Goal: Task Accomplishment & Management: Use online tool/utility

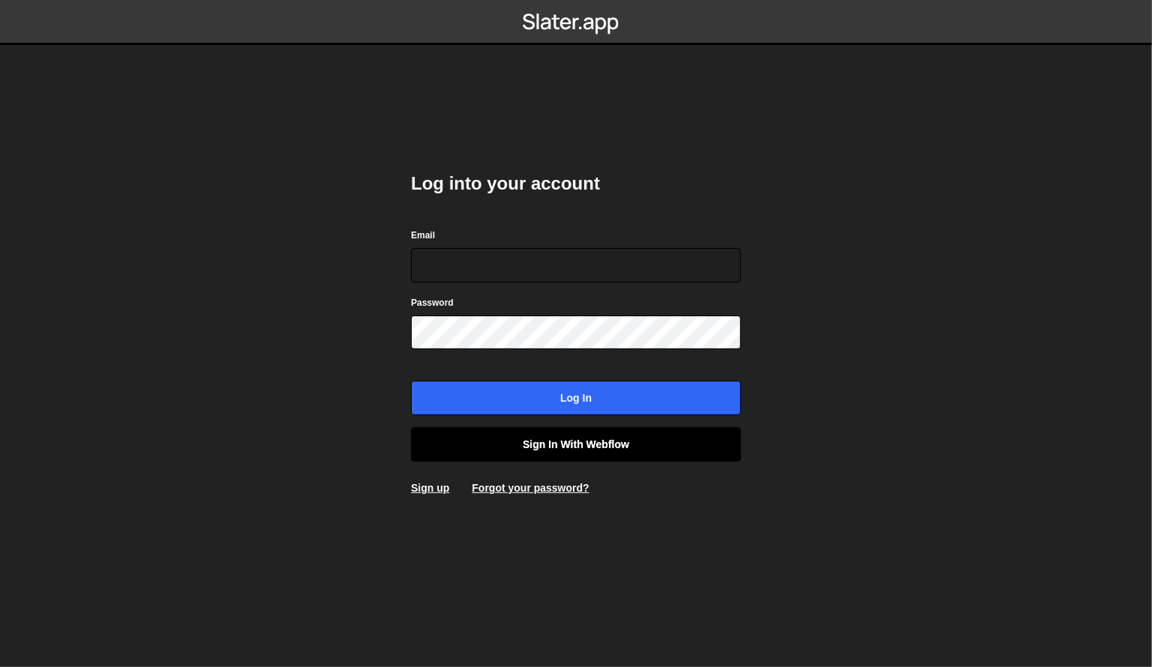
click at [553, 441] on link "Sign in with Webflow" at bounding box center [576, 444] width 330 height 34
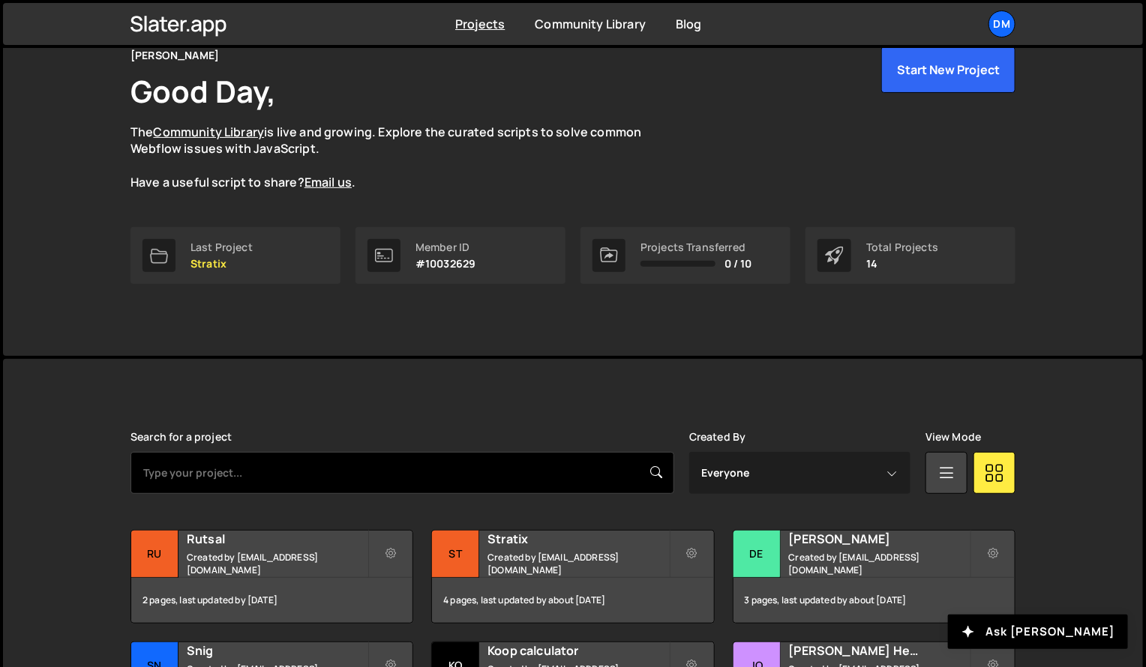
scroll to position [204, 0]
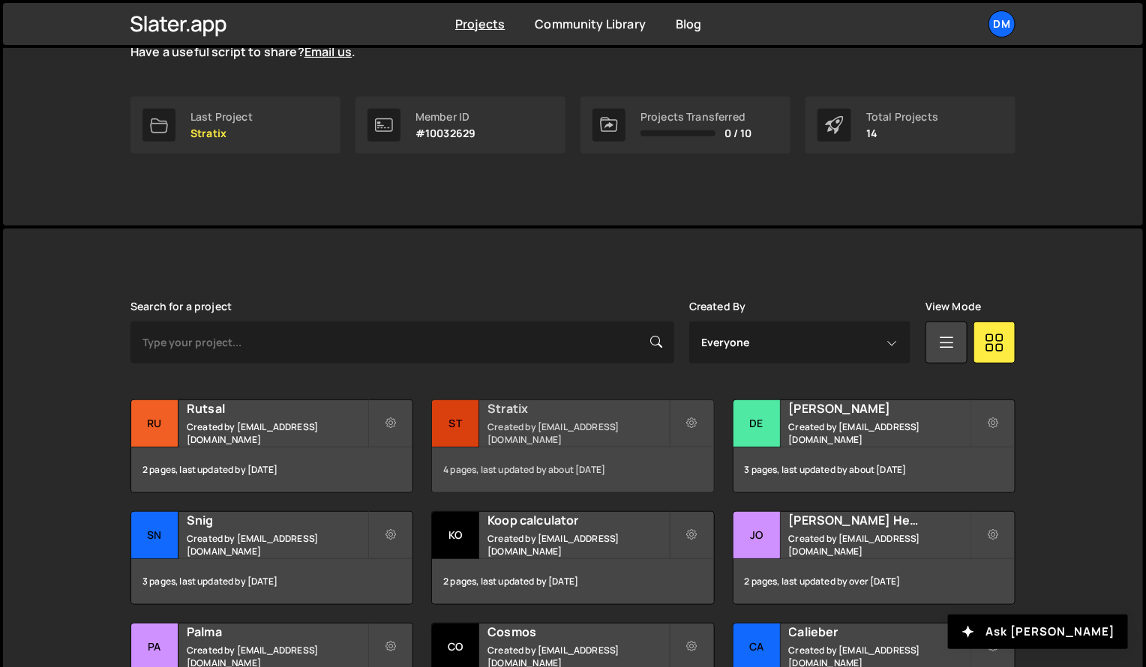
click at [512, 417] on h2 "Stratix" at bounding box center [577, 408] width 181 height 16
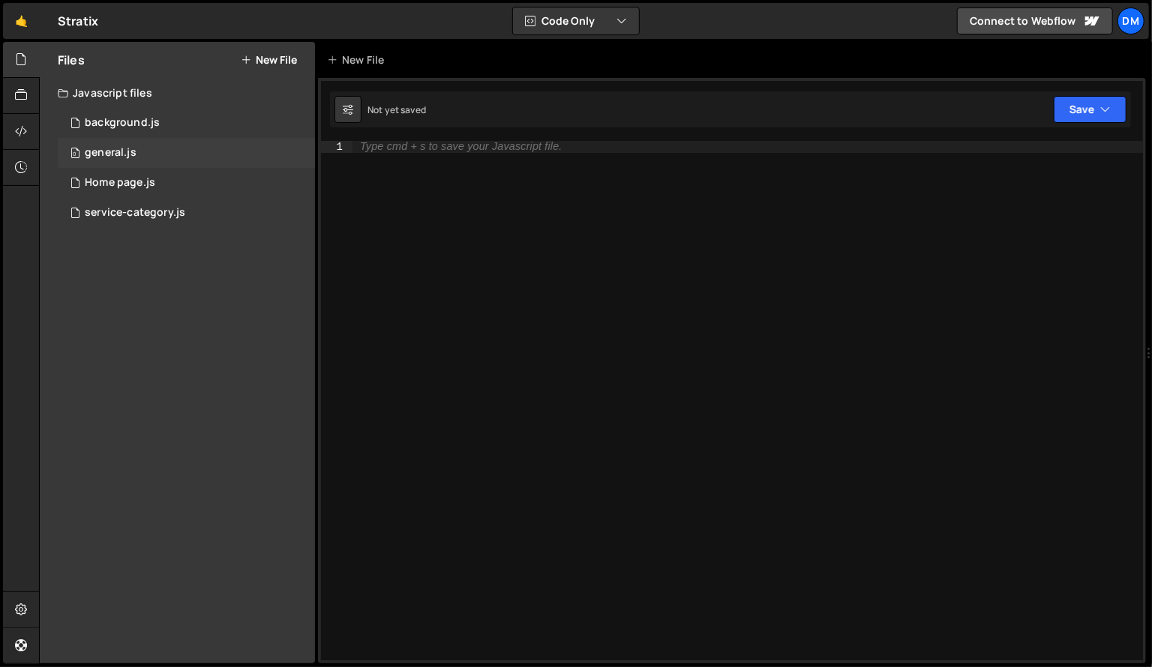
click at [121, 142] on div "0 general.js 0" at bounding box center [186, 153] width 257 height 30
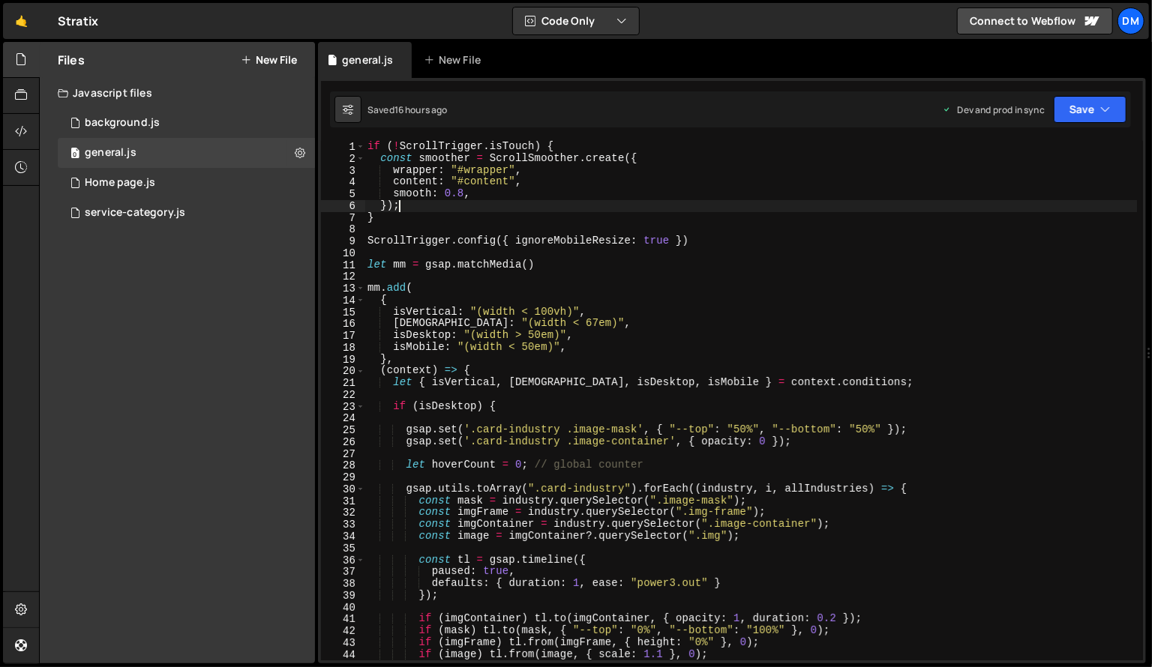
click at [487, 202] on div "if ( ! ScrollTrigger . isTouch ) { const smoother = ScrollSmoother . create ({ …" at bounding box center [750, 413] width 773 height 544
click at [385, 220] on div "if ( ! ScrollTrigger . isTouch ) { const smoother = ScrollSmoother . create ({ …" at bounding box center [750, 413] width 773 height 544
type textarea "}"
click at [388, 226] on div "if ( ! ScrollTrigger . isTouch ) { const smoother = ScrollSmoother . create ({ …" at bounding box center [750, 413] width 773 height 544
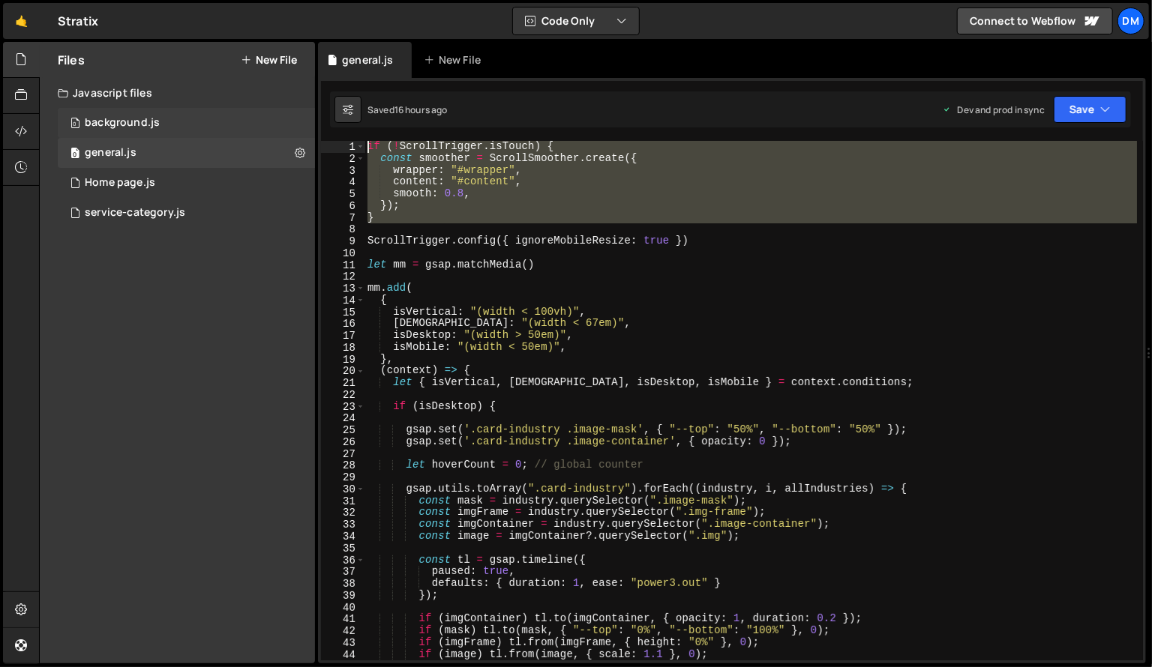
drag, startPoint x: 399, startPoint y: 224, endPoint x: 269, endPoint y: 127, distance: 162.3
click at [269, 127] on div "Files New File Javascript files 0 background.js 0 0 general.js 0 0 Home page.js…" at bounding box center [595, 353] width 1113 height 622
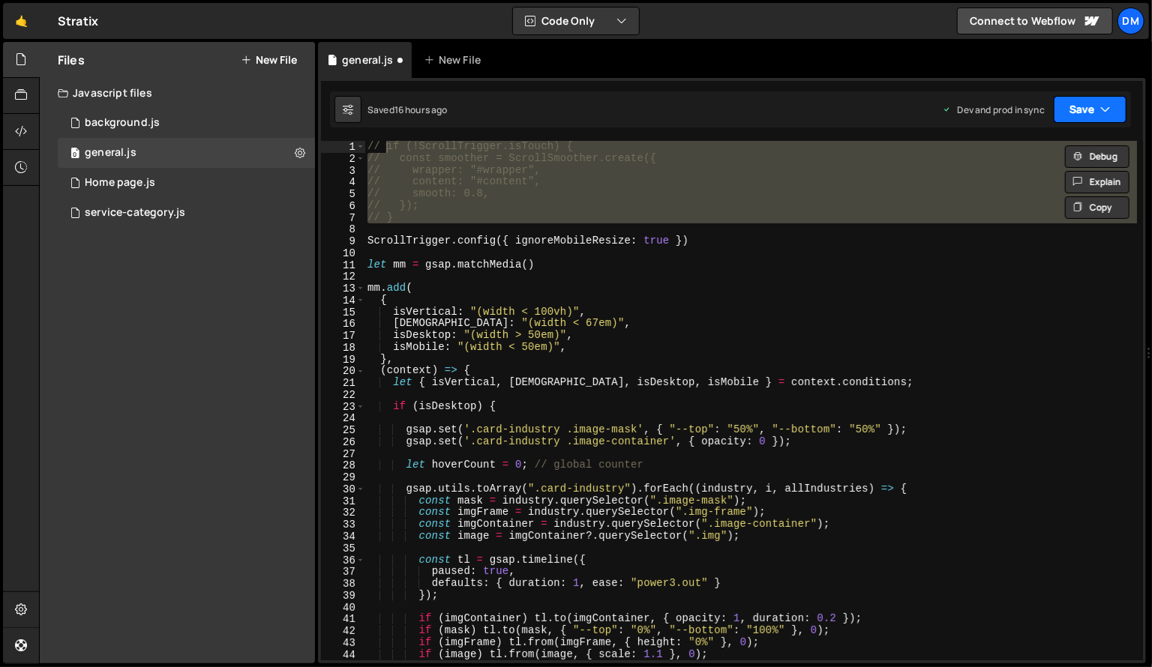
click at [1096, 101] on button "Save" at bounding box center [1090, 109] width 73 height 27
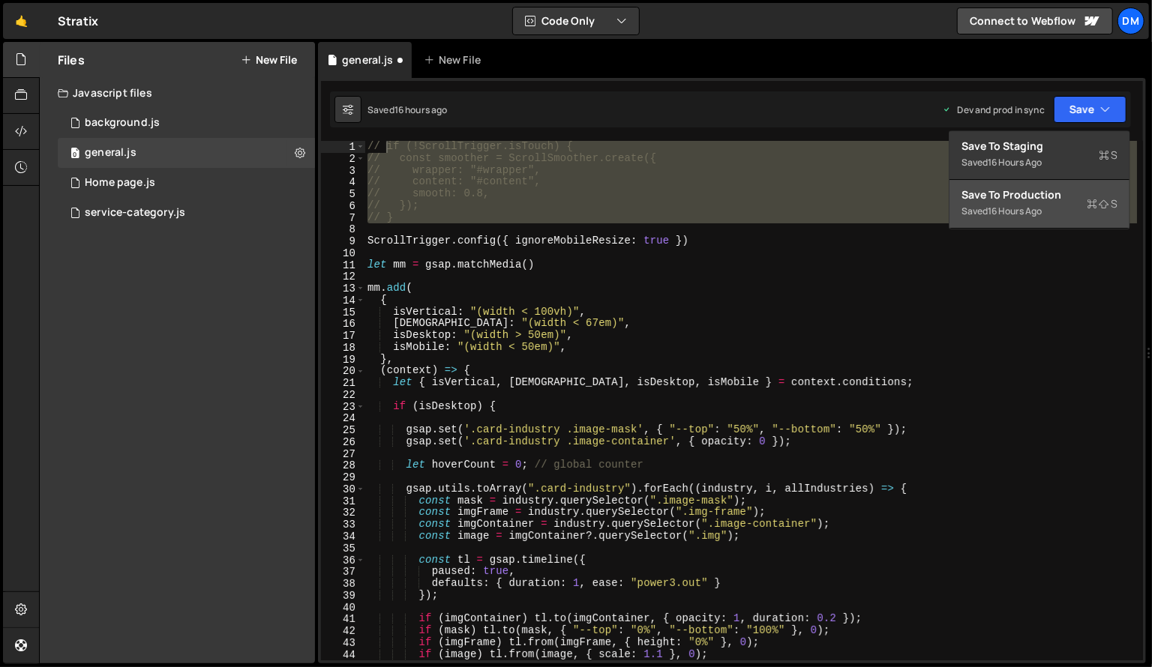
click at [1034, 189] on div "Save to Production S" at bounding box center [1039, 194] width 156 height 15
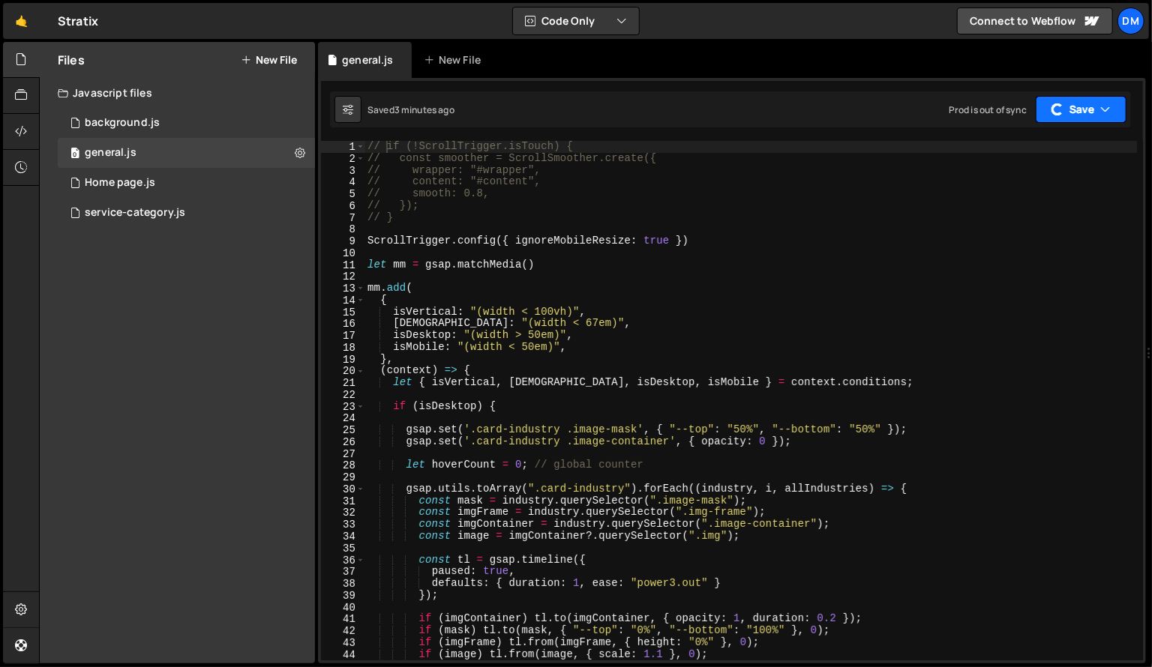
click at [1068, 103] on button "Save" at bounding box center [1081, 109] width 91 height 27
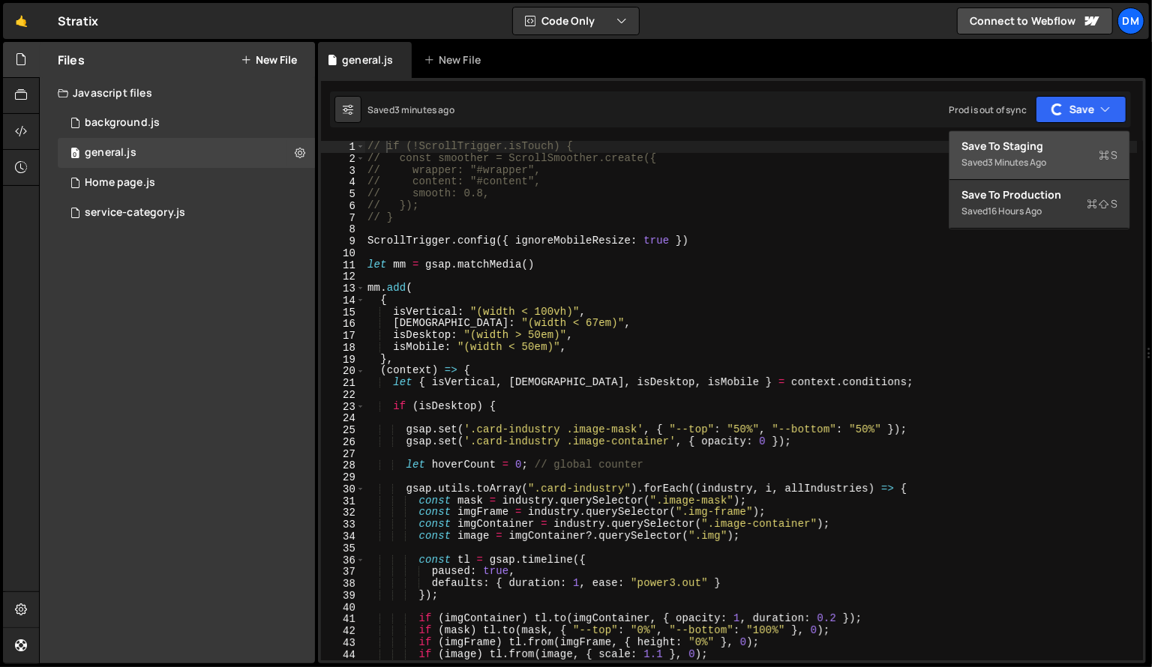
click at [1022, 145] on div "Save to Staging S" at bounding box center [1039, 146] width 156 height 15
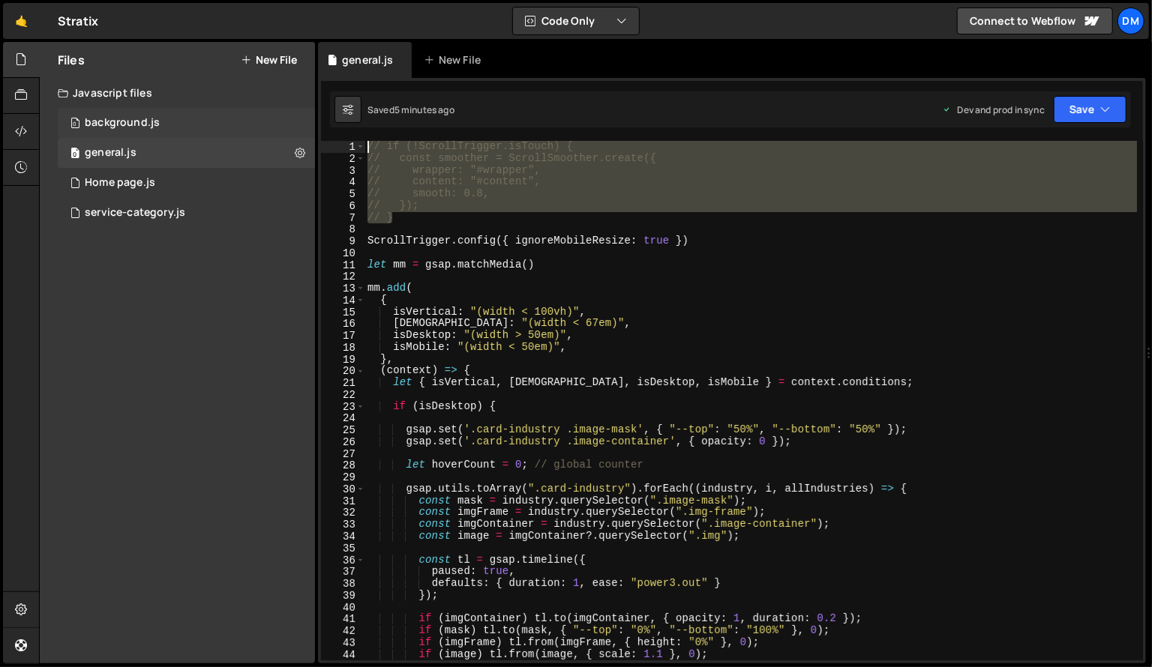
drag, startPoint x: 430, startPoint y: 217, endPoint x: 291, endPoint y: 124, distance: 167.4
click at [291, 124] on div "Files New File Javascript files 0 background.js 0 0 general.js 0 0 Home page.js…" at bounding box center [595, 353] width 1113 height 622
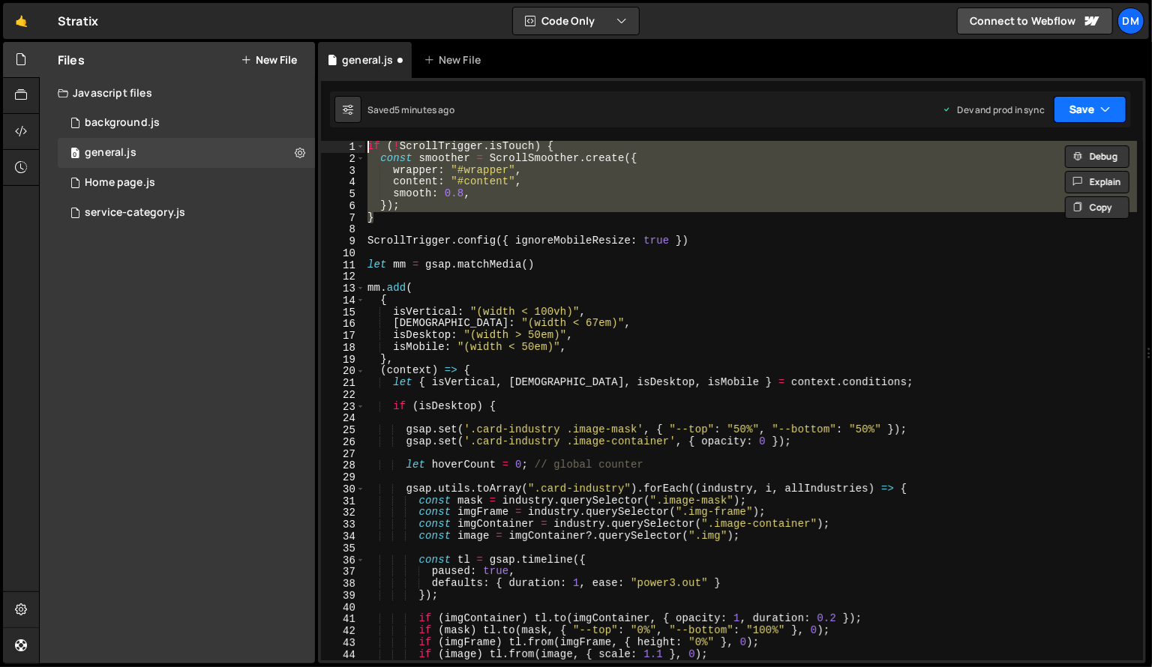
click at [1079, 97] on button "Save" at bounding box center [1090, 109] width 73 height 27
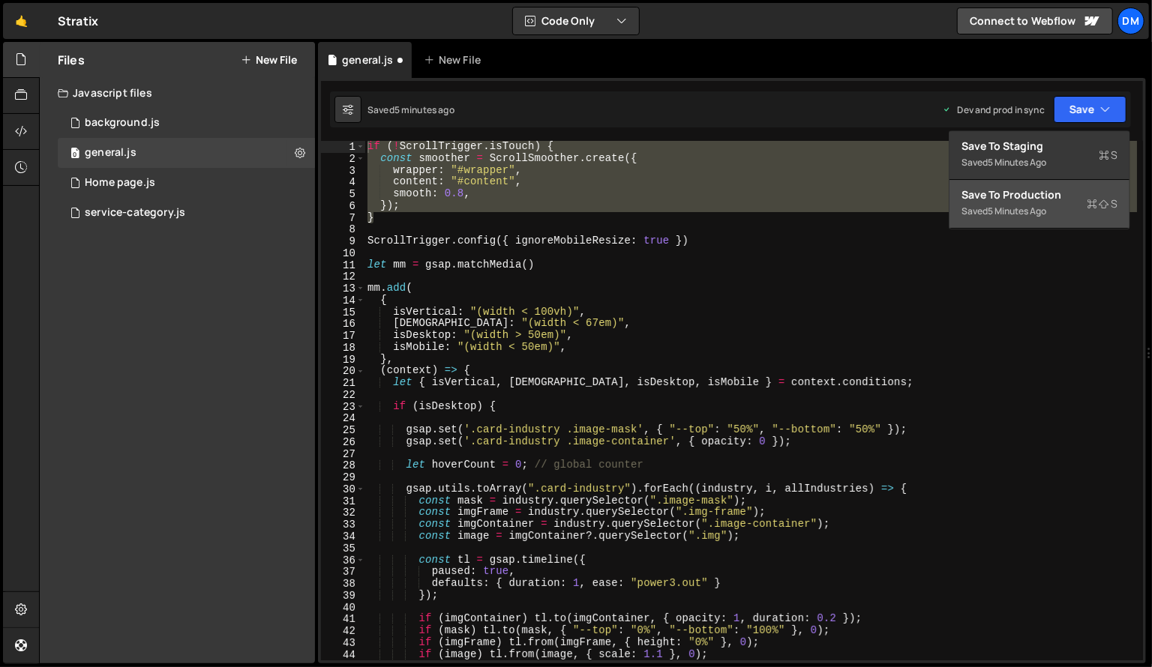
click at [1031, 197] on div "Save to Production S" at bounding box center [1039, 194] width 156 height 15
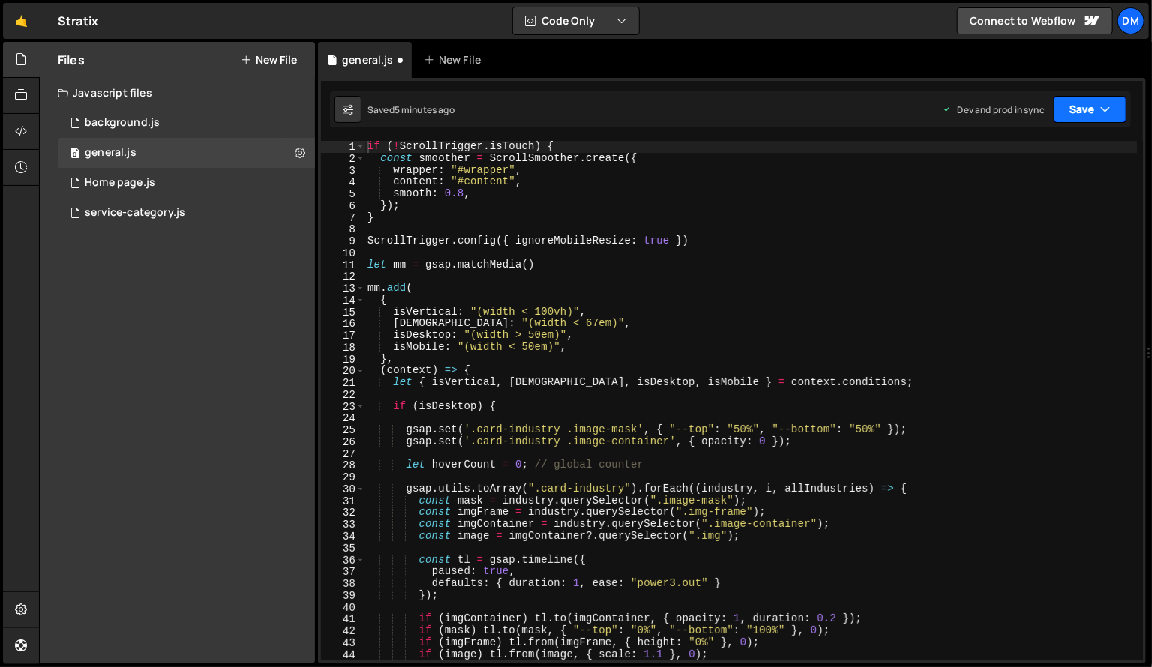
click at [1081, 105] on button "Save" at bounding box center [1090, 109] width 73 height 27
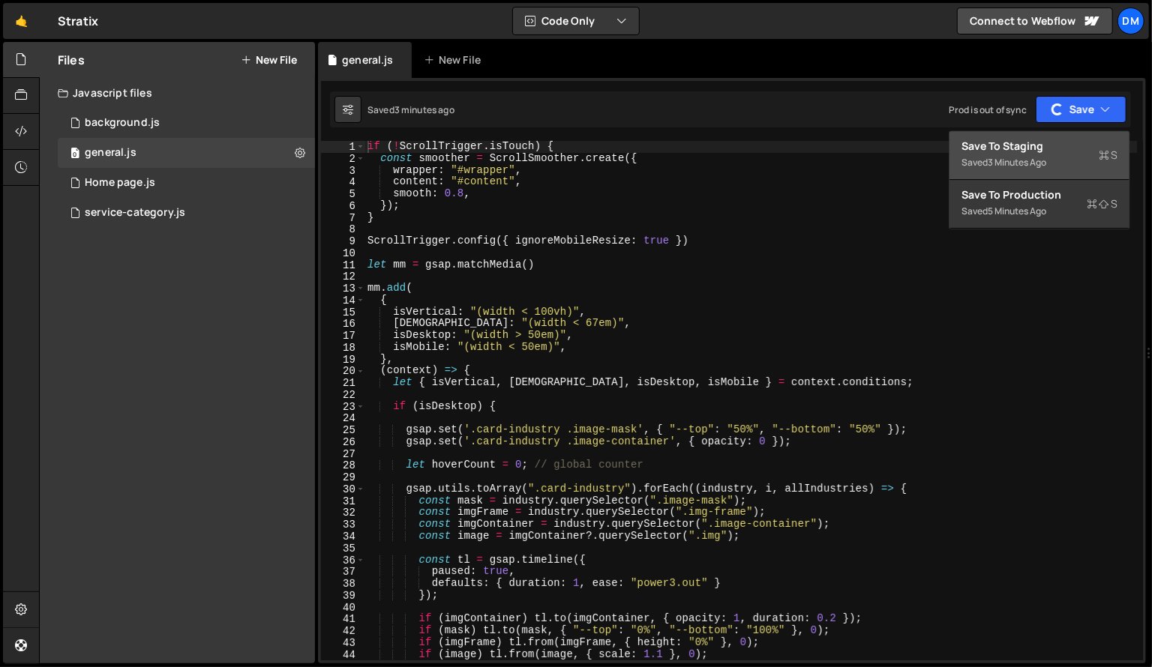
click at [1043, 154] on div "Saved 3 minutes ago" at bounding box center [1039, 163] width 156 height 18
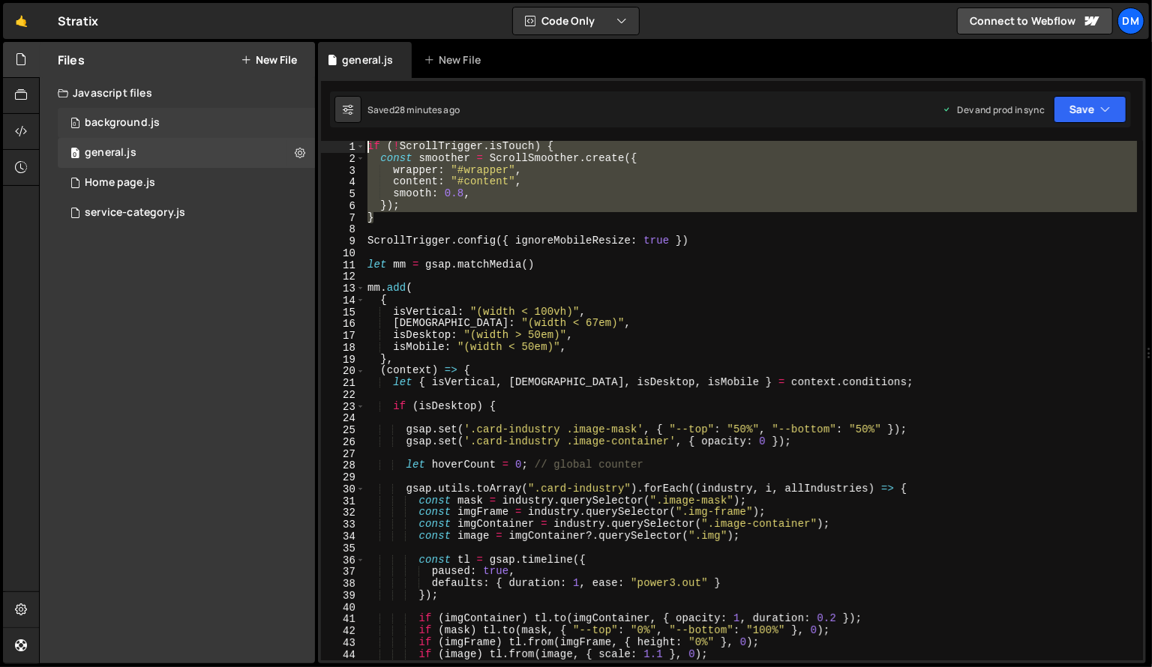
drag, startPoint x: 357, startPoint y: 194, endPoint x: 265, endPoint y: 136, distance: 108.8
click at [265, 136] on div "Files New File Javascript files 0 background.js 0 0 general.js 0 0 Home page.js…" at bounding box center [595, 353] width 1113 height 622
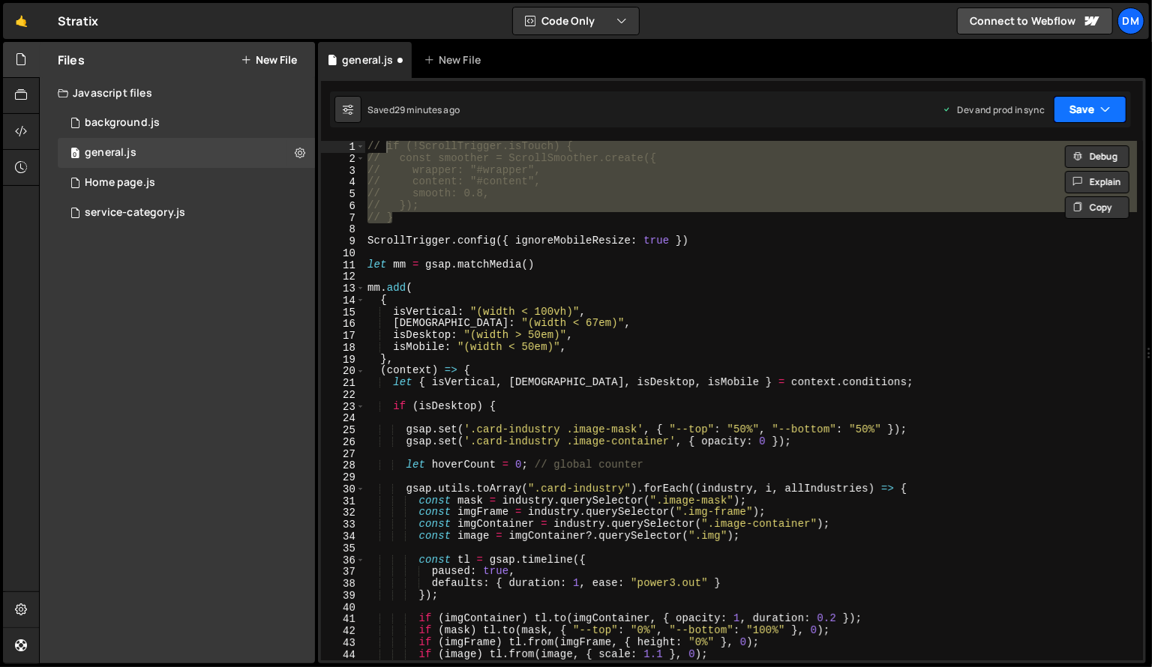
click at [1070, 107] on button "Save" at bounding box center [1090, 109] width 73 height 27
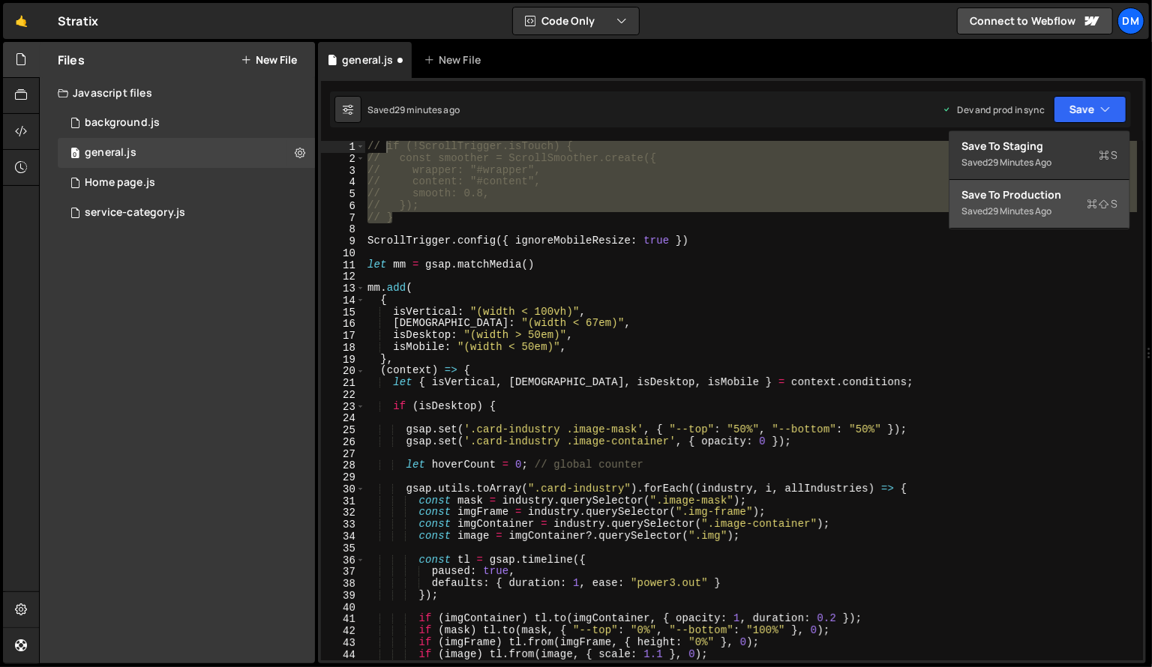
click at [1061, 206] on div "Saved 29 minutes ago" at bounding box center [1039, 211] width 156 height 18
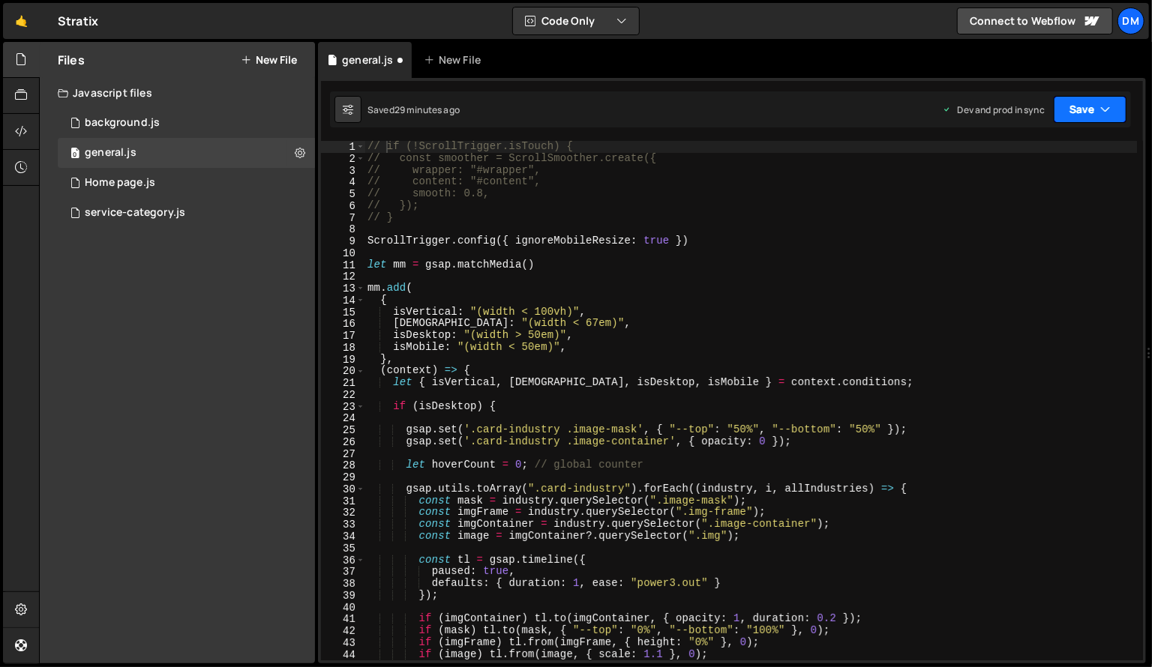
click at [1090, 109] on button "Save" at bounding box center [1090, 109] width 73 height 27
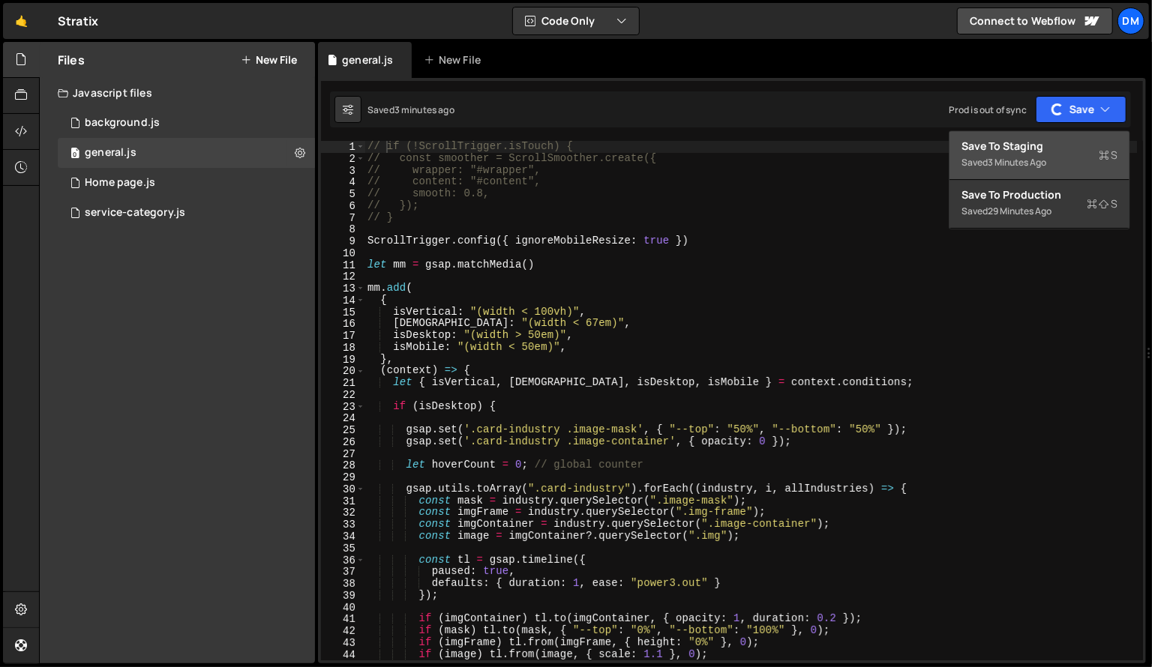
click at [1021, 151] on div "Save to Staging S" at bounding box center [1039, 146] width 156 height 15
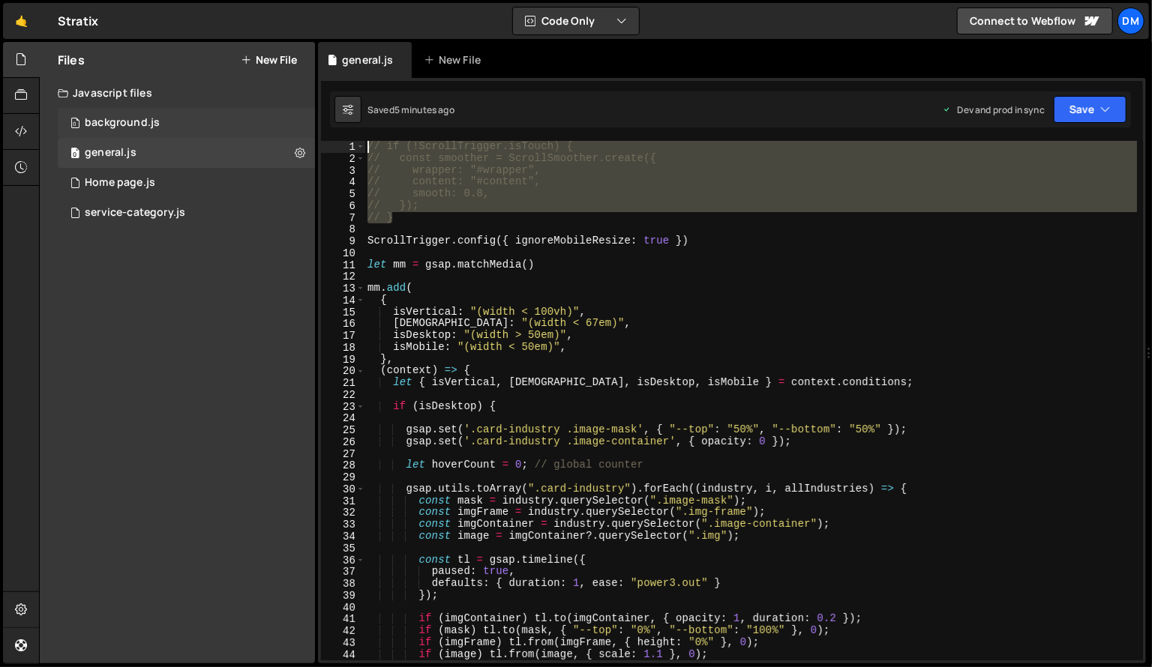
drag, startPoint x: 434, startPoint y: 218, endPoint x: 267, endPoint y: 130, distance: 188.9
click at [267, 130] on div "Files New File Javascript files 0 background.js 0 0 general.js 0 0 Home page.js…" at bounding box center [595, 353] width 1113 height 622
type textarea "if (!ScrollTrigger.isTouch) { const smoother = ScrollSmoother.create({"
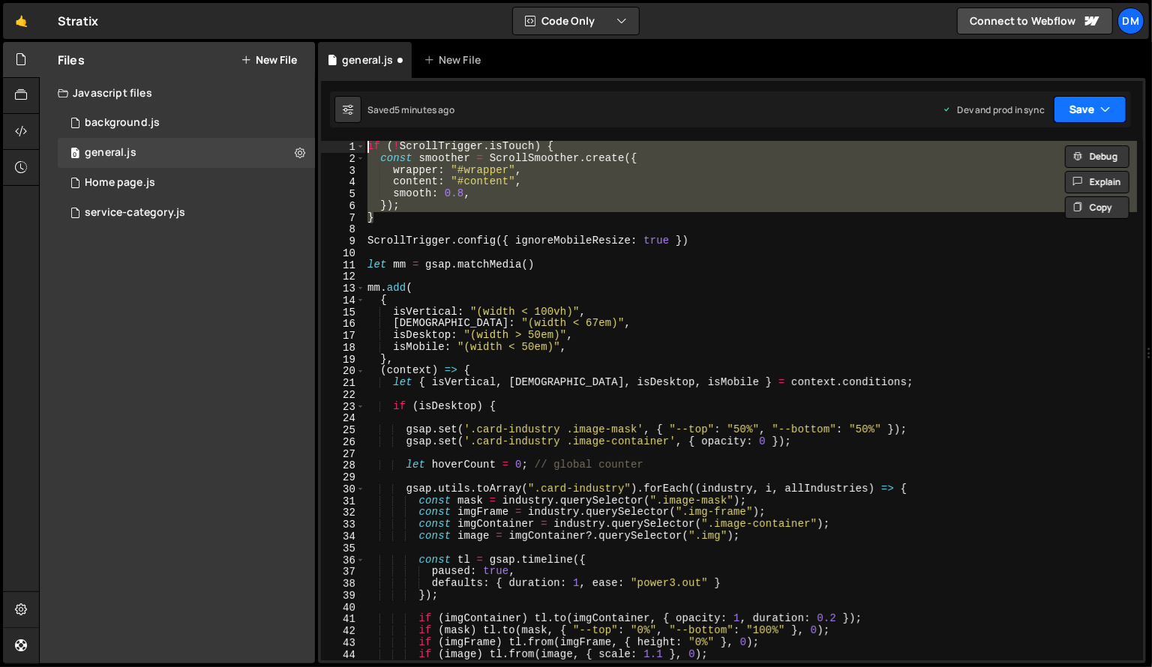
click at [1078, 115] on button "Save" at bounding box center [1090, 109] width 73 height 27
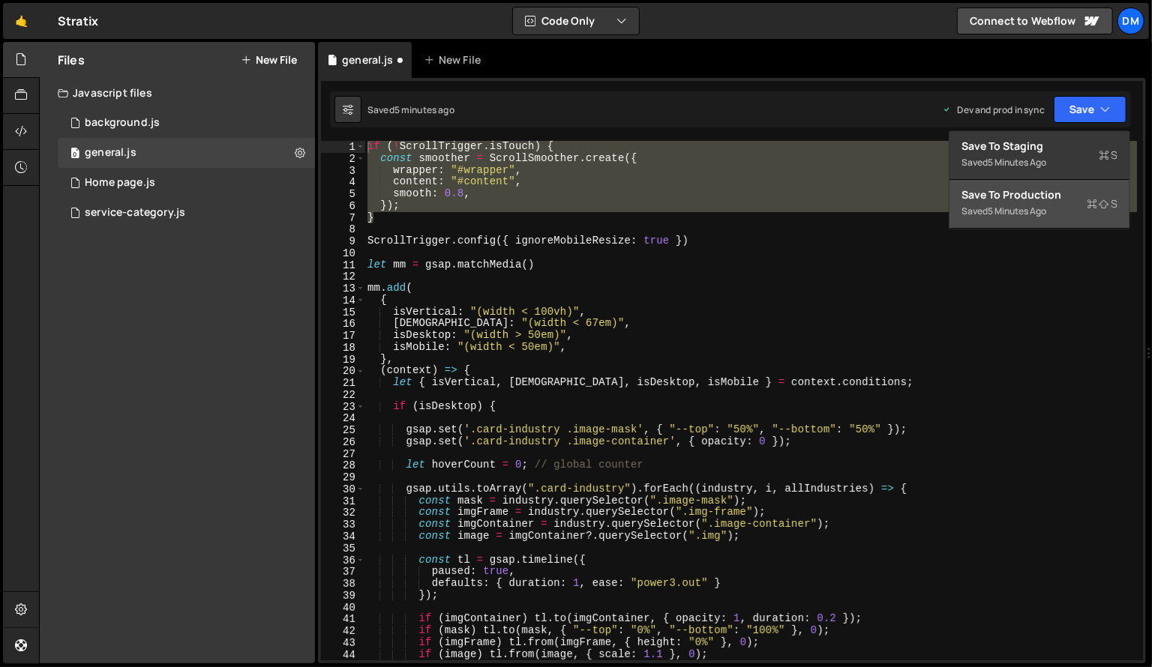
click at [1027, 193] on div "Save to Production S" at bounding box center [1039, 194] width 156 height 15
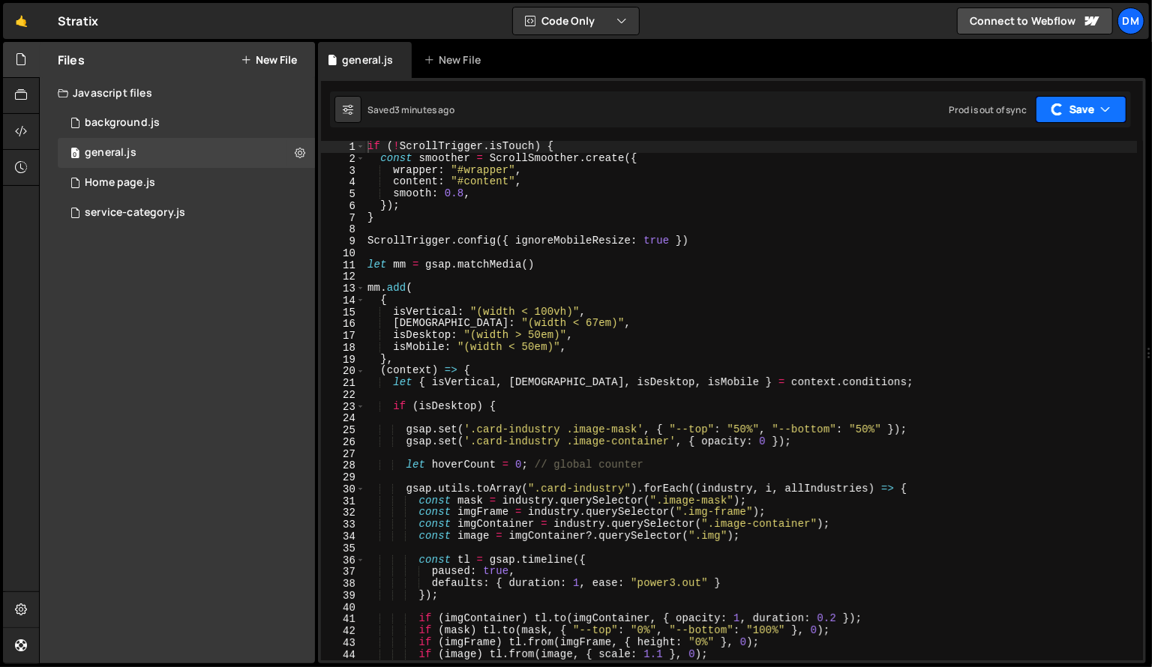
drag, startPoint x: 1077, startPoint y: 112, endPoint x: 1072, endPoint y: 118, distance: 8.1
click at [1077, 112] on button "Save" at bounding box center [1081, 109] width 91 height 27
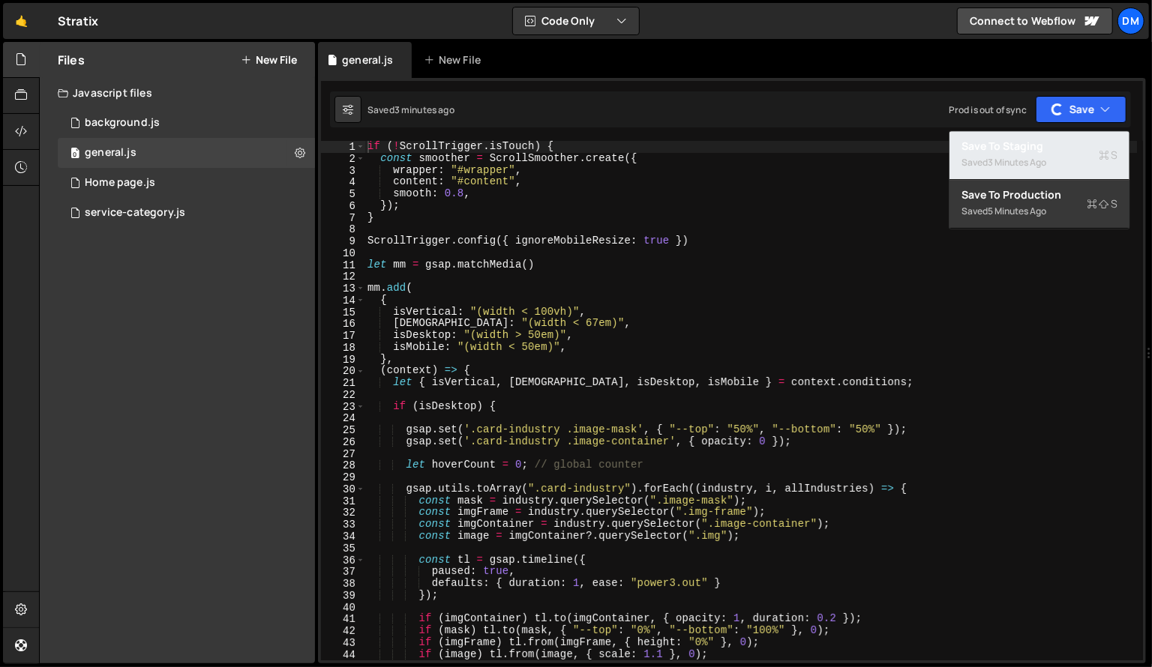
click at [1022, 154] on div "Saved 3 minutes ago" at bounding box center [1039, 163] width 156 height 18
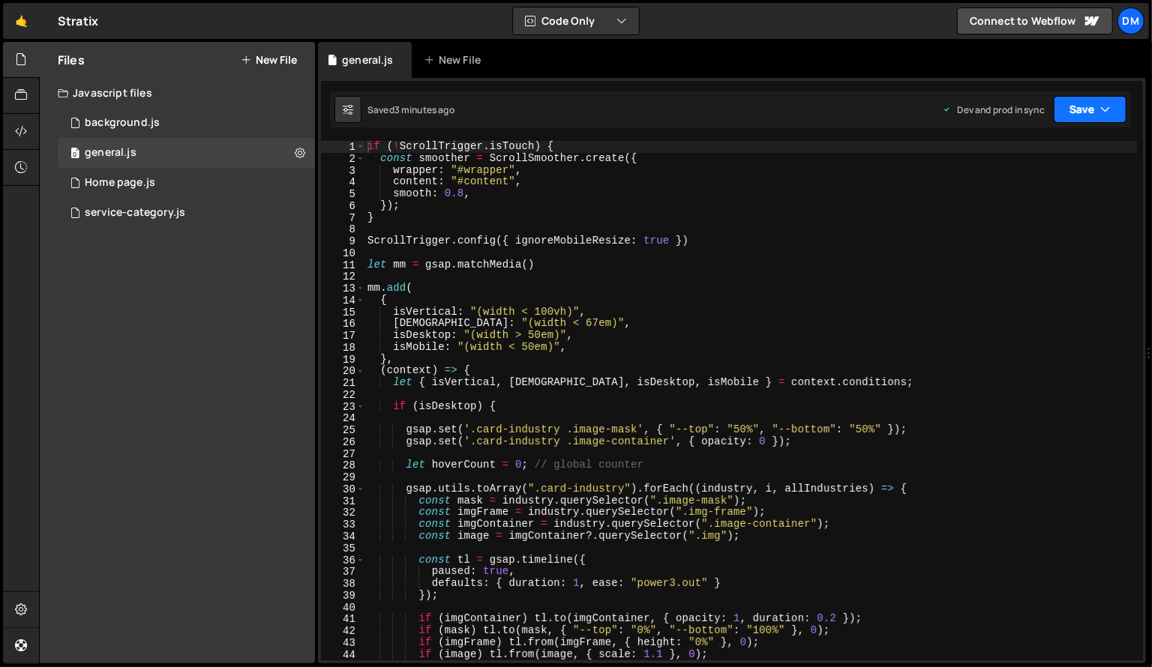
click at [1077, 121] on button "Save" at bounding box center [1090, 109] width 73 height 27
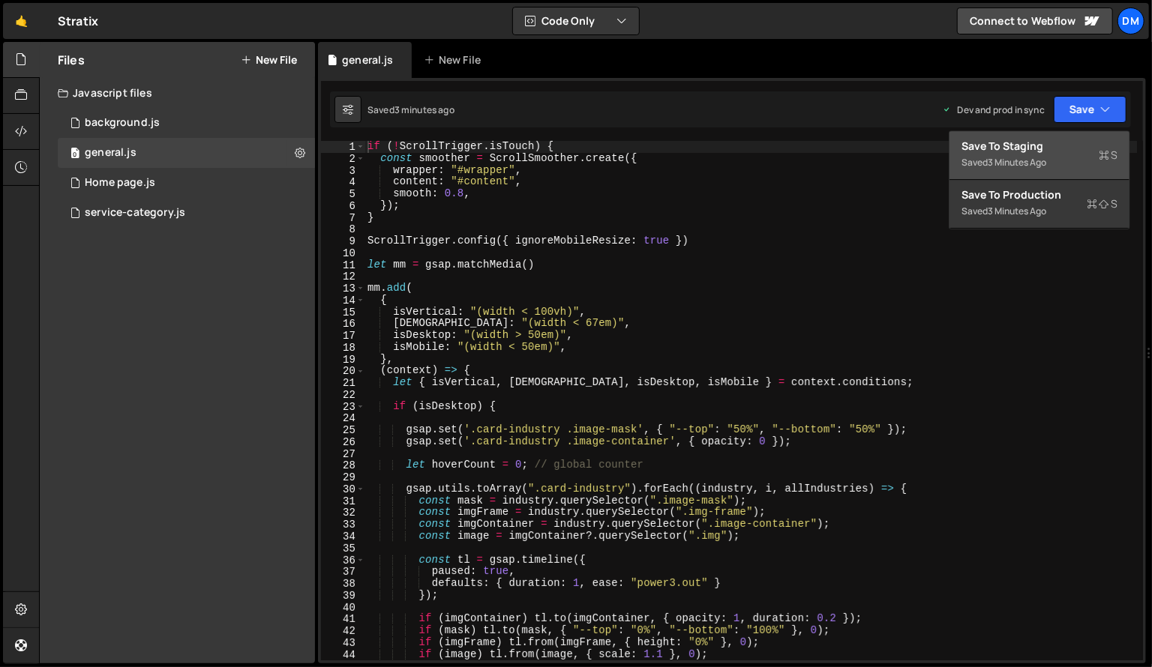
click at [1045, 178] on button "Save to Staging S Saved 3 minutes ago" at bounding box center [1039, 155] width 180 height 49
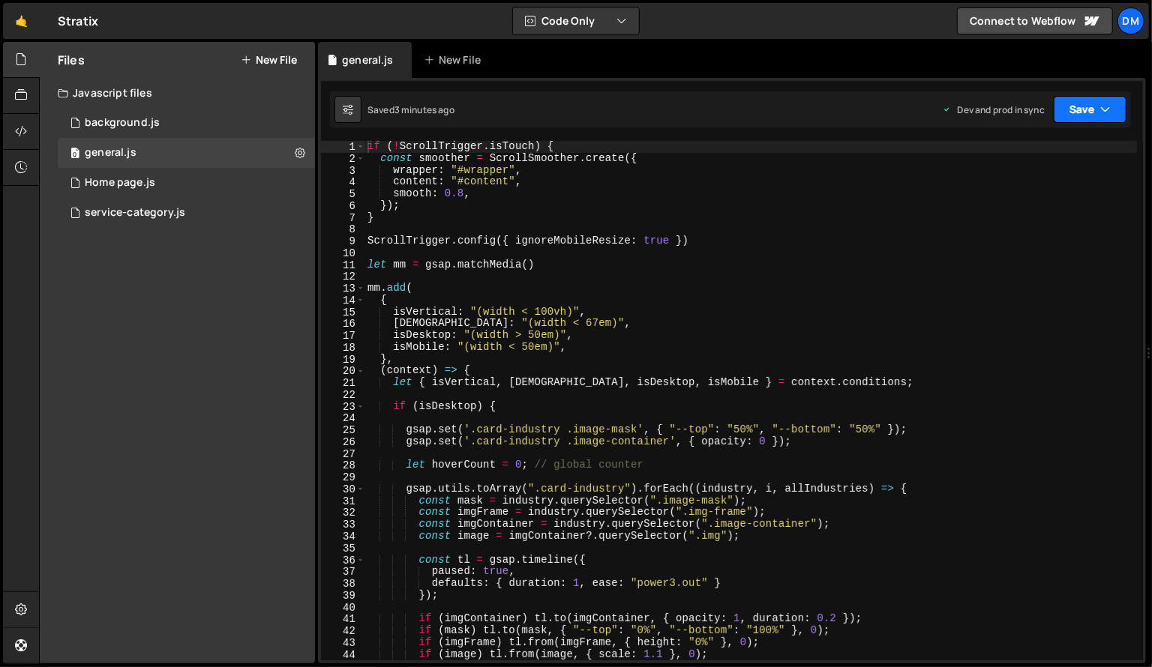
click at [1069, 106] on button "Save" at bounding box center [1090, 109] width 73 height 27
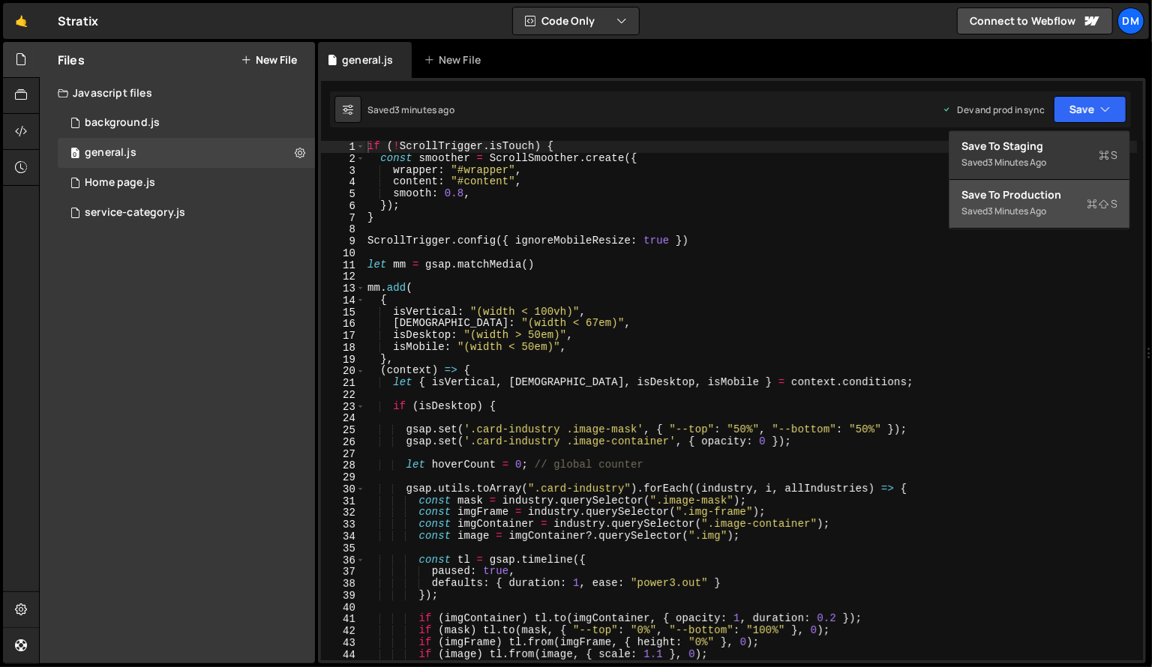
click at [1021, 205] on div "3 minutes ago" at bounding box center [1017, 211] width 58 height 13
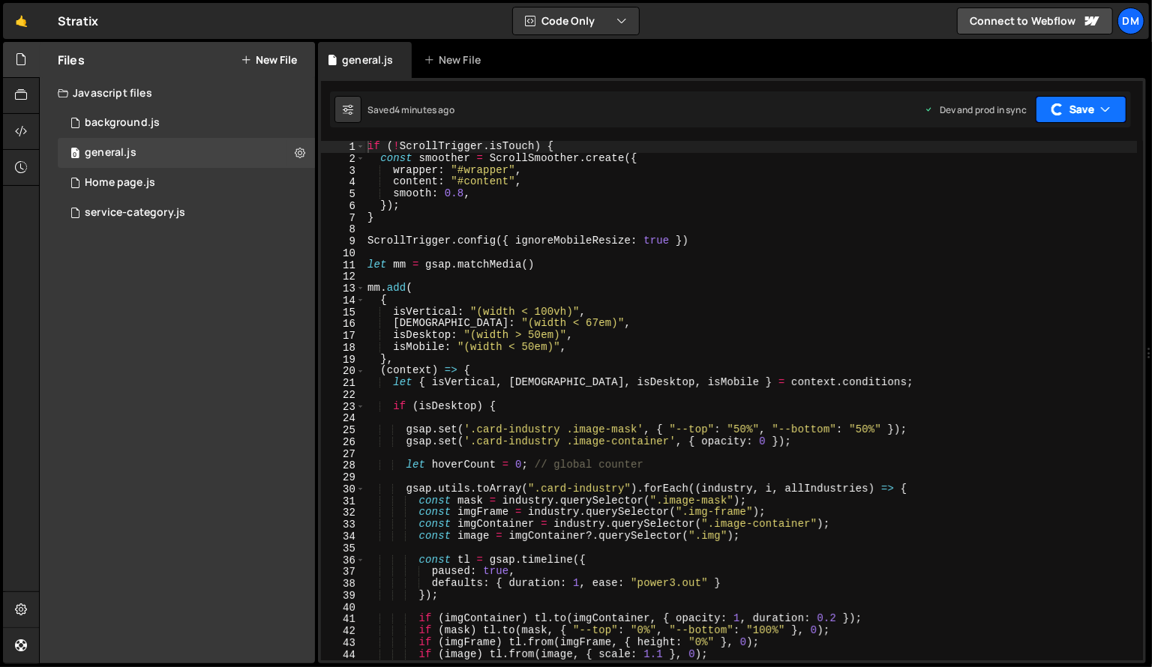
click at [1072, 105] on button "Save" at bounding box center [1081, 109] width 91 height 27
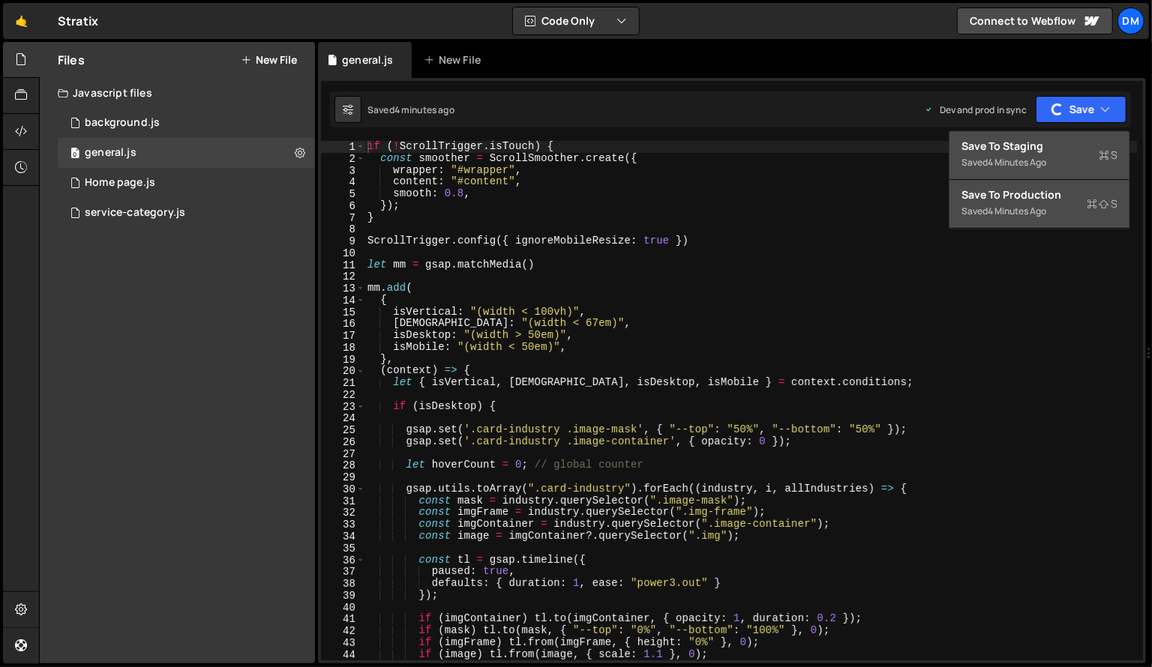
click at [1017, 156] on div "4 minutes ago" at bounding box center [1017, 162] width 58 height 13
